Goal: Task Accomplishment & Management: Manage account settings

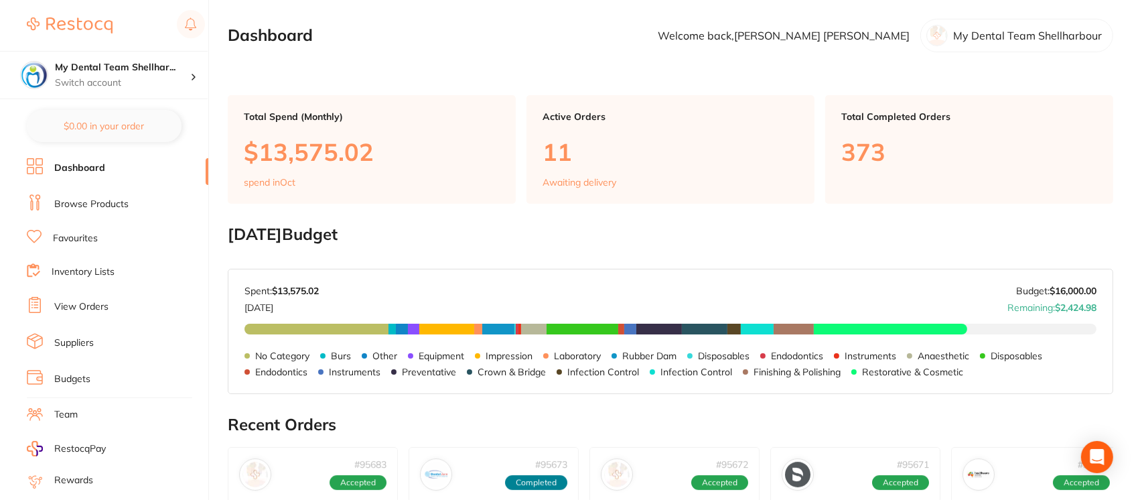
click at [95, 305] on link "View Orders" at bounding box center [81, 306] width 54 height 13
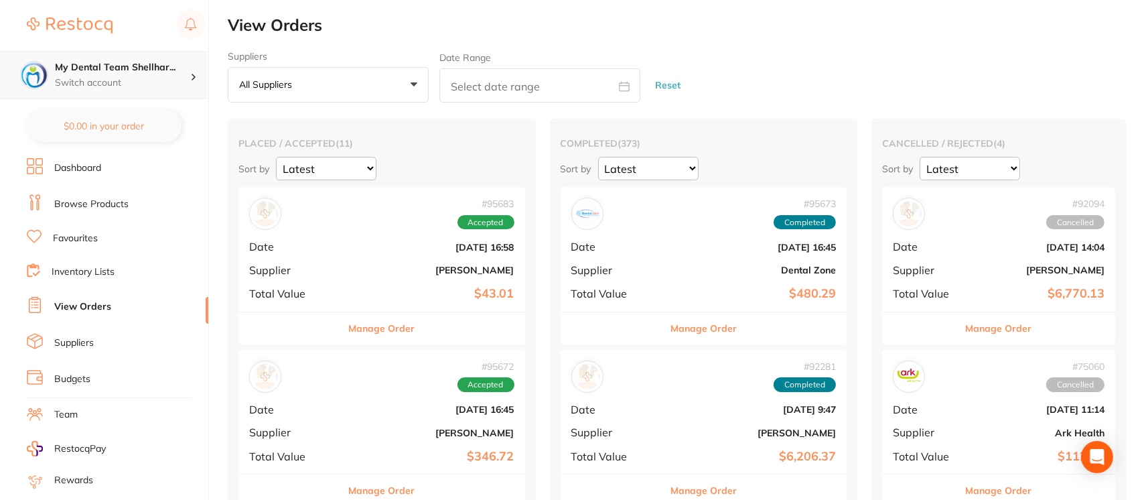
click at [127, 74] on div "My Dental Team Shellhar... Switch account" at bounding box center [122, 75] width 135 height 28
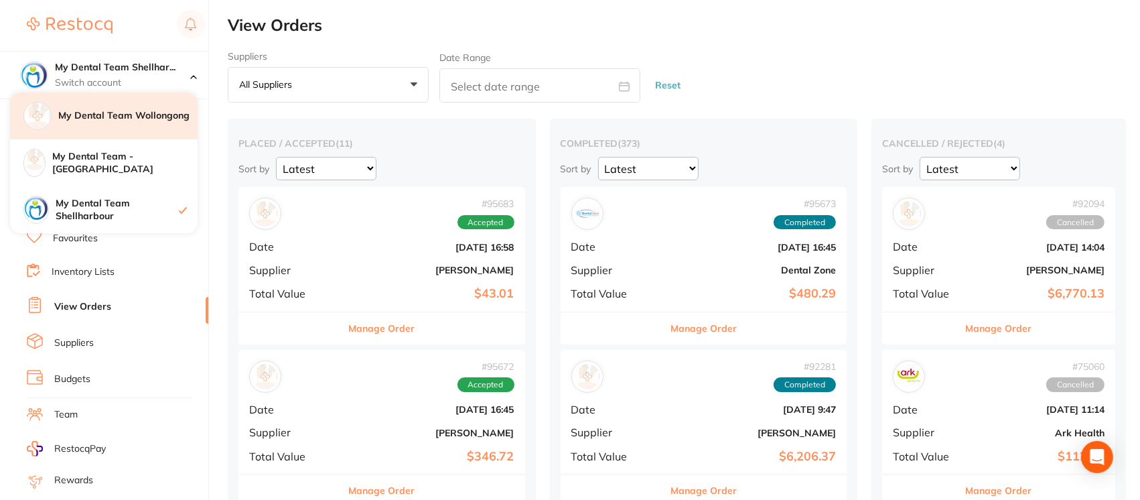
click at [142, 118] on h4 "My Dental Team Wollongong" at bounding box center [127, 115] width 139 height 13
